Goal: Task Accomplishment & Management: Manage account settings

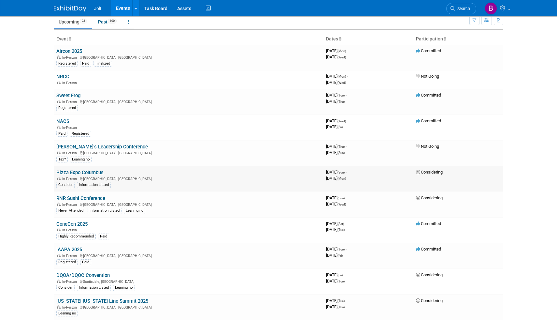
scroll to position [32, 0]
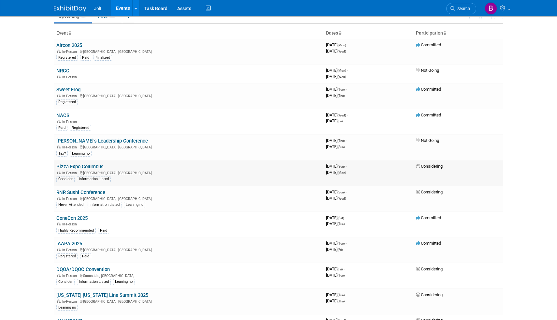
click at [91, 167] on link "Pizza Expo Columbus" at bounding box center [79, 167] width 47 height 6
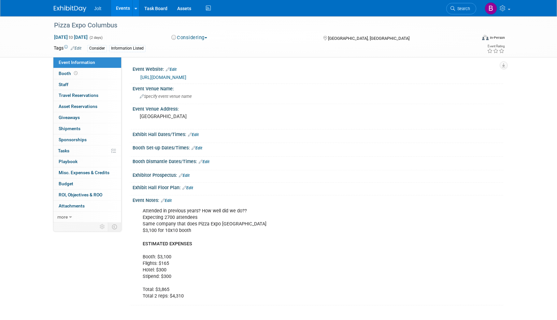
click at [189, 38] on button "Considering" at bounding box center [189, 37] width 41 height 7
click at [192, 67] on link "Not Going" at bounding box center [200, 66] width 63 height 9
click at [76, 6] on img at bounding box center [70, 9] width 33 height 7
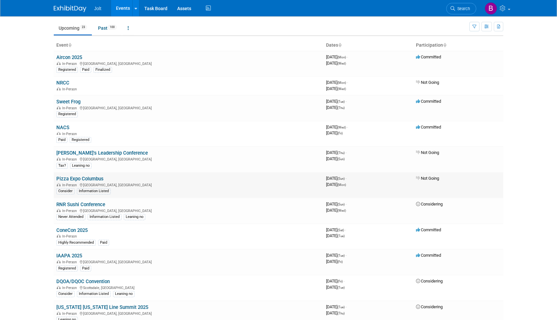
scroll to position [34, 0]
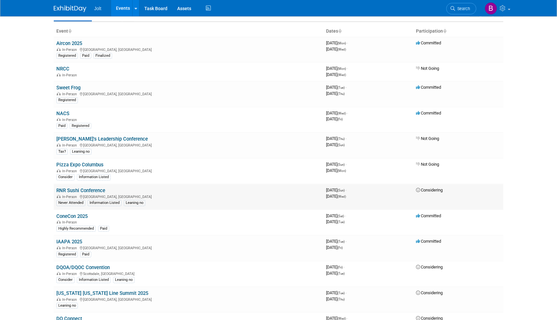
click at [97, 190] on link "RNR Sushi Conference" at bounding box center [80, 190] width 49 height 6
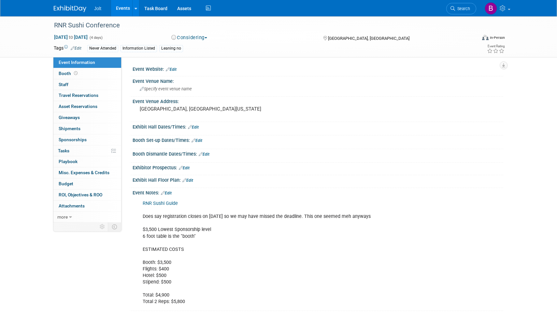
click at [198, 37] on button "Considering" at bounding box center [189, 37] width 41 height 7
click at [192, 67] on link "Not Going" at bounding box center [200, 66] width 63 height 9
click at [76, 8] on img at bounding box center [70, 9] width 33 height 7
